Goal: Navigation & Orientation: Find specific page/section

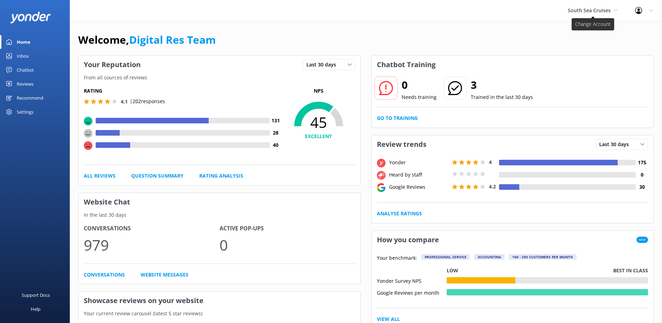
click at [585, 8] on span "South Sea Cruises" at bounding box center [589, 10] width 43 height 7
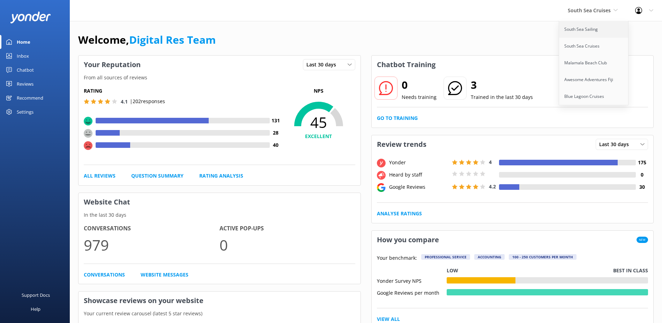
click at [598, 24] on link "South Sea Sailing" at bounding box center [594, 29] width 70 height 17
